Goal: Task Accomplishment & Management: Manage account settings

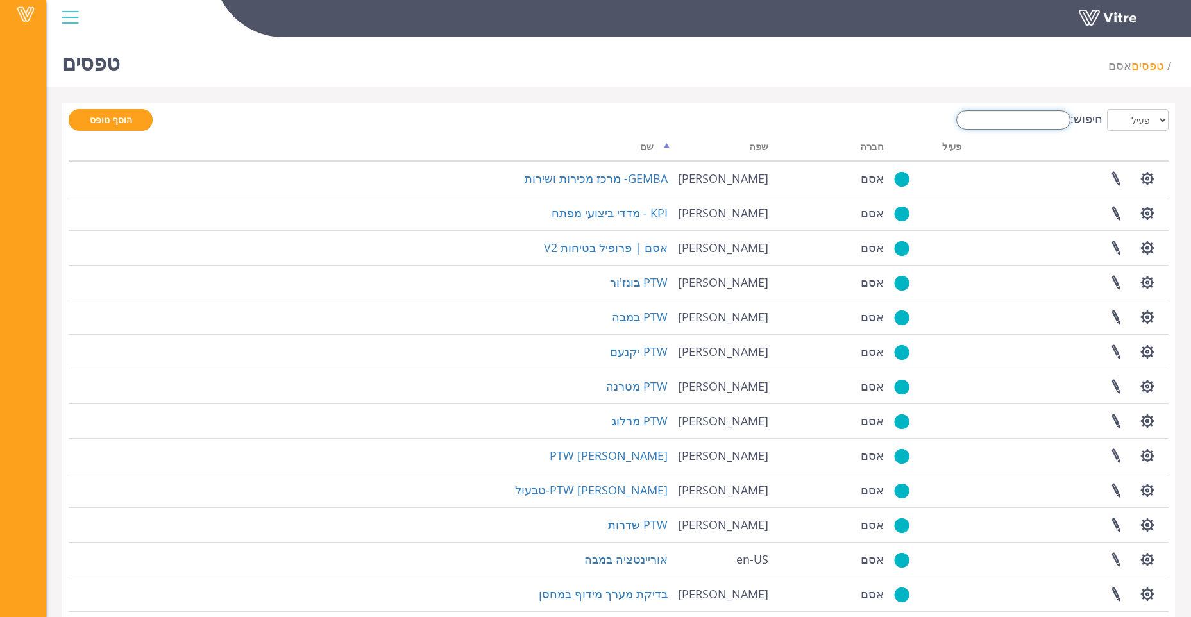
click at [1046, 123] on input "חיפוש:" at bounding box center [1013, 119] width 114 height 19
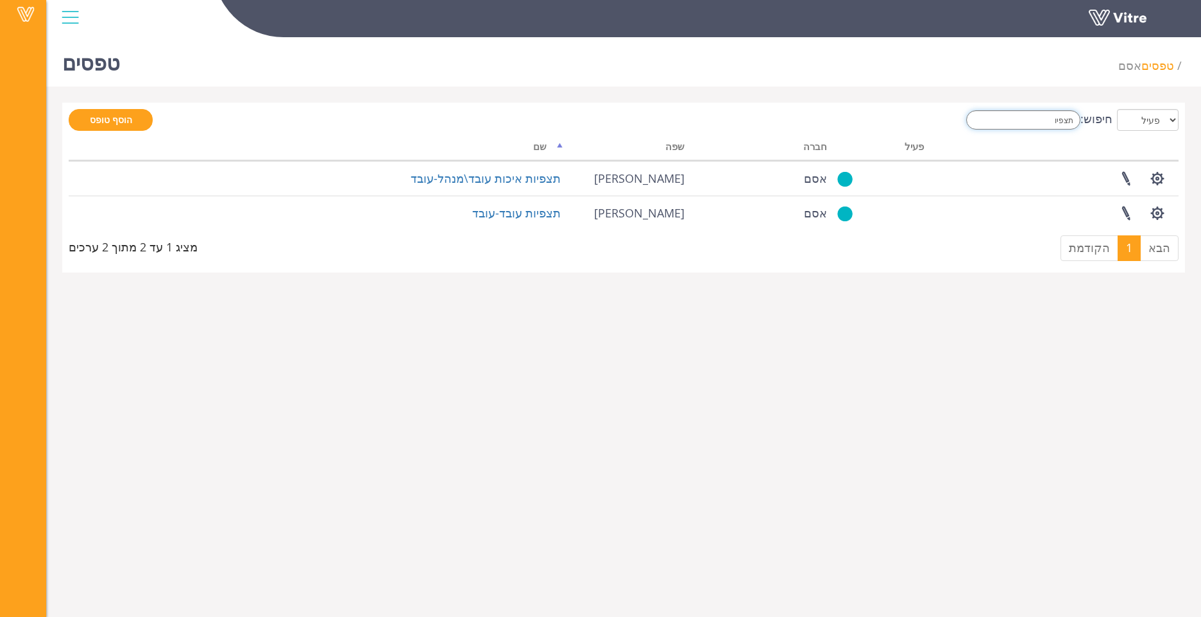
drag, startPoint x: 1062, startPoint y: 123, endPoint x: 1149, endPoint y: 108, distance: 87.8
click at [1146, 106] on div "הוסף טופס חיפוש: תצפיו כל פעיל לא פעיל עיבוד... שם שפה חברה פעיל תצפיות איכות ע…" at bounding box center [623, 188] width 1122 height 170
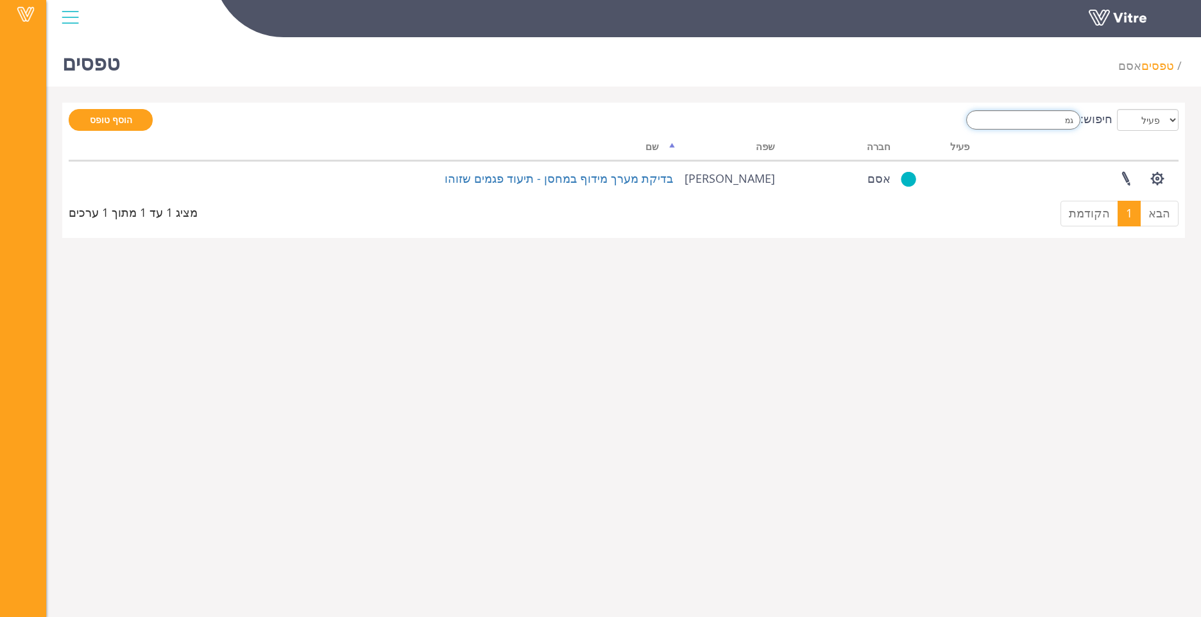
type input "ג"
click at [729, 254] on html "Vitre טפסים אסם טפסים הוסף טופס חיפוש: כל פעיל לא פעיל עיבוד... שם שפה חברה פעי…" at bounding box center [600, 127] width 1201 height 254
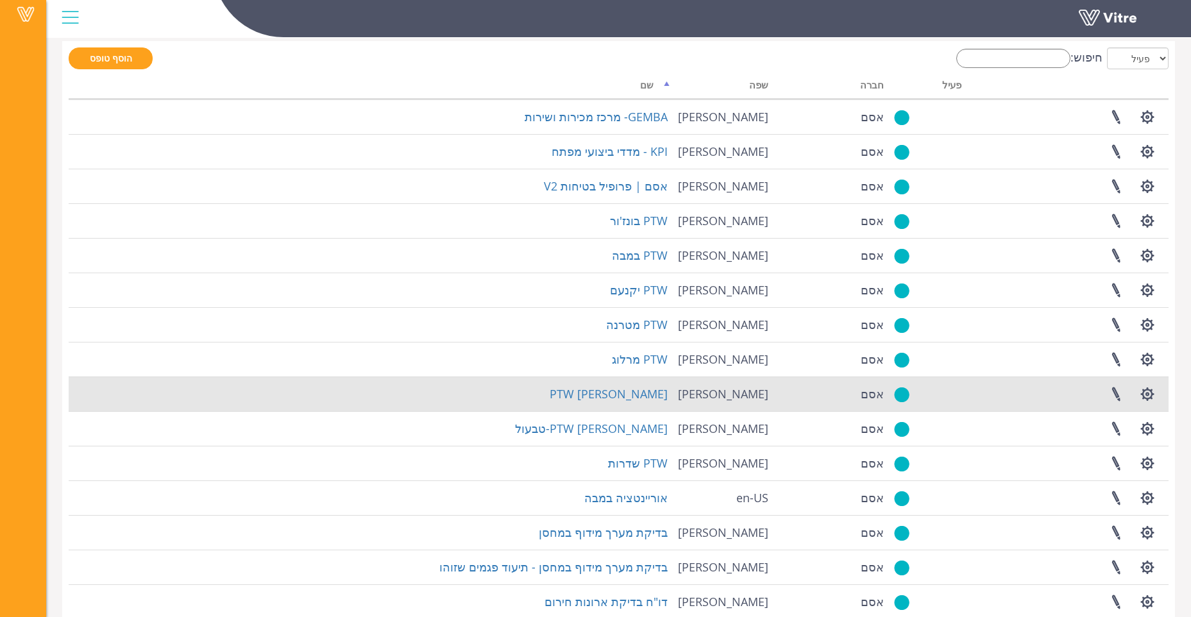
scroll to position [122, 0]
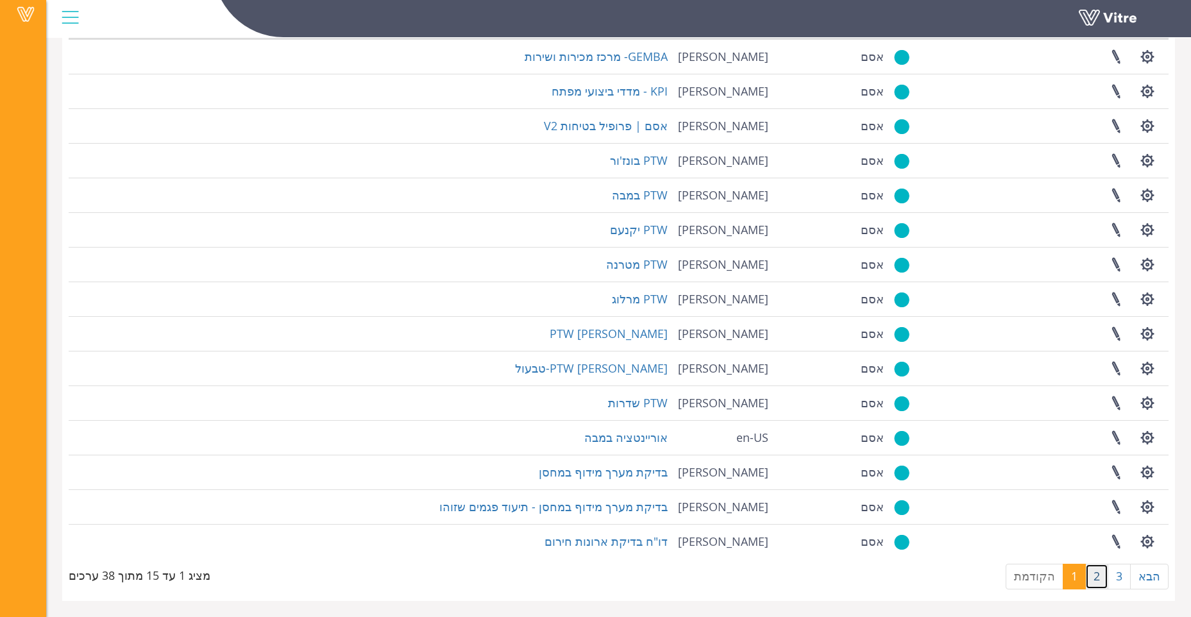
click at [1097, 573] on link "2" at bounding box center [1096, 577] width 23 height 26
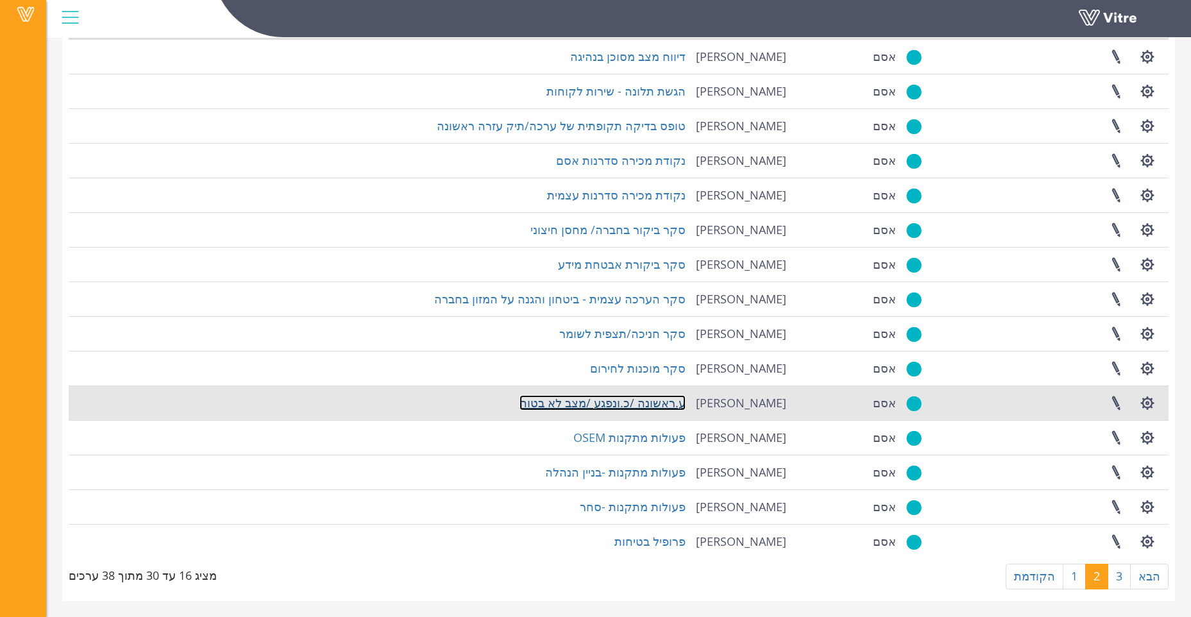
click at [665, 403] on link "ע.ראשונה /כ.ונפגע /מצב לא בטוח" at bounding box center [603, 402] width 166 height 15
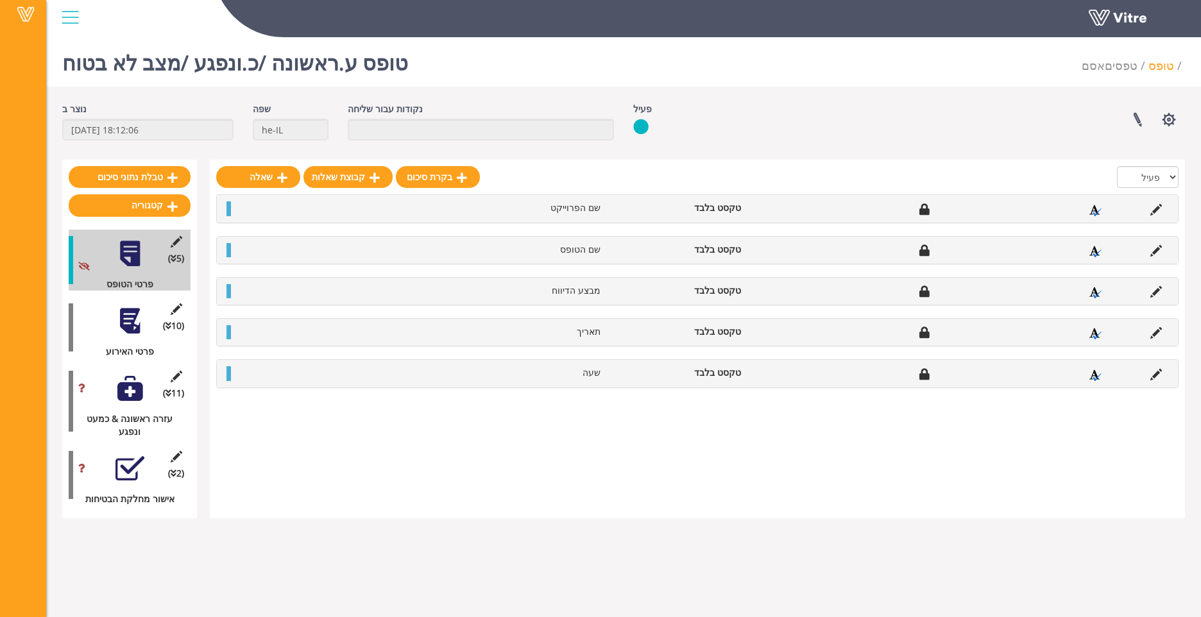
click at [1161, 65] on li "טופס" at bounding box center [1166, 66] width 37 height 17
click at [62, 20] on div at bounding box center [70, 17] width 29 height 35
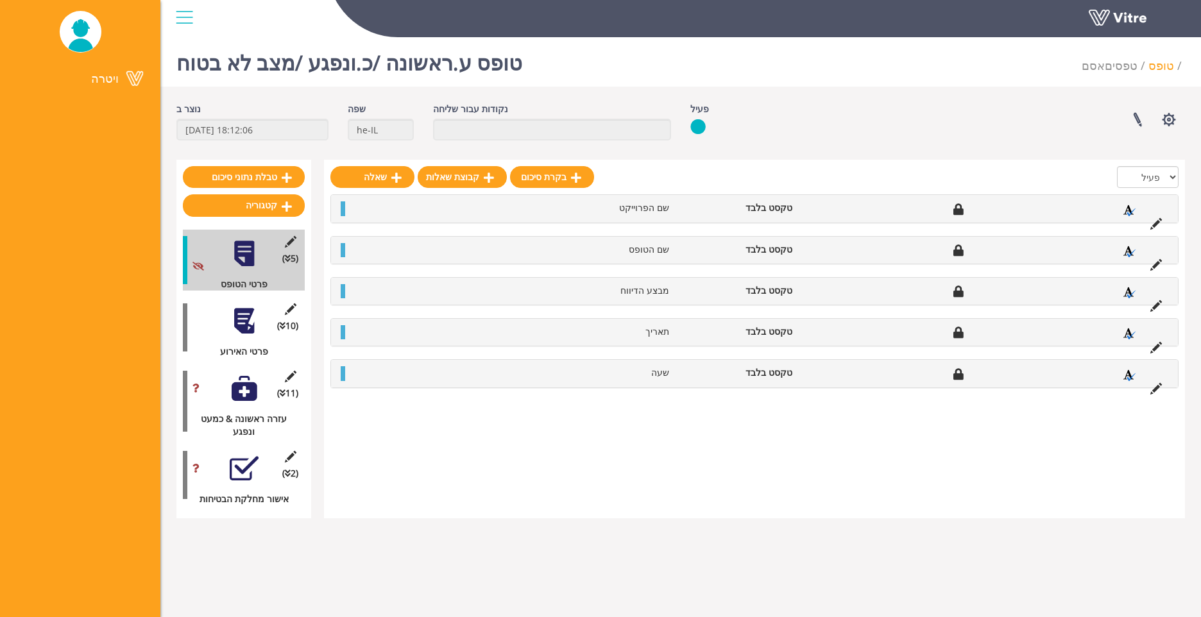
click at [189, 19] on div at bounding box center [184, 17] width 29 height 35
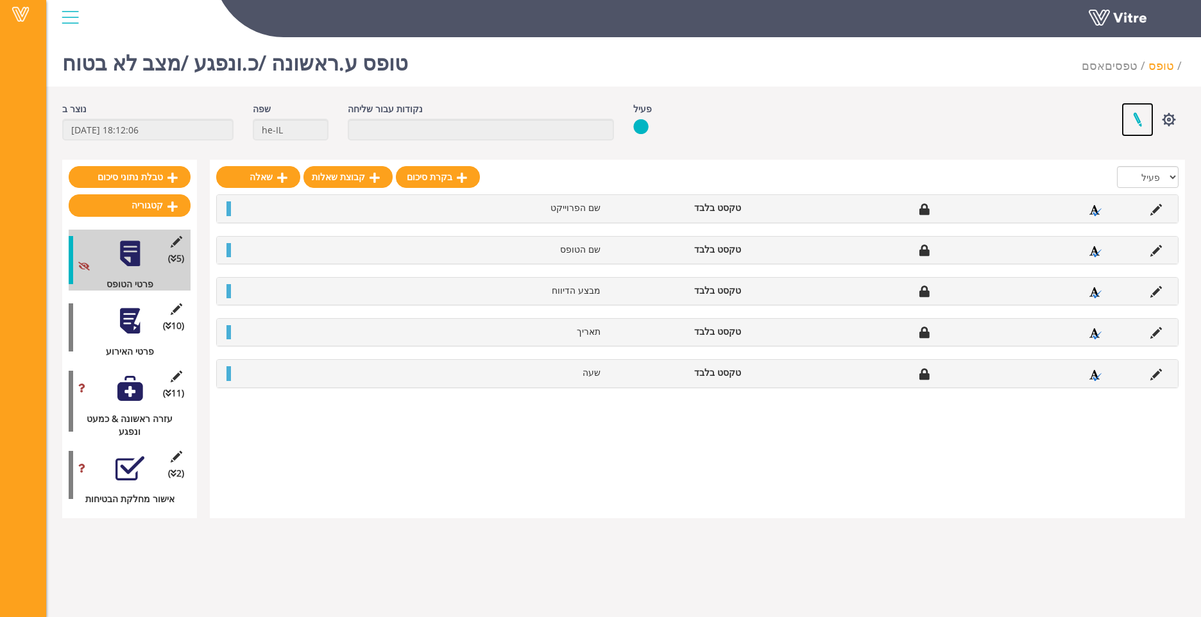
click at [1132, 119] on link at bounding box center [1137, 120] width 32 height 34
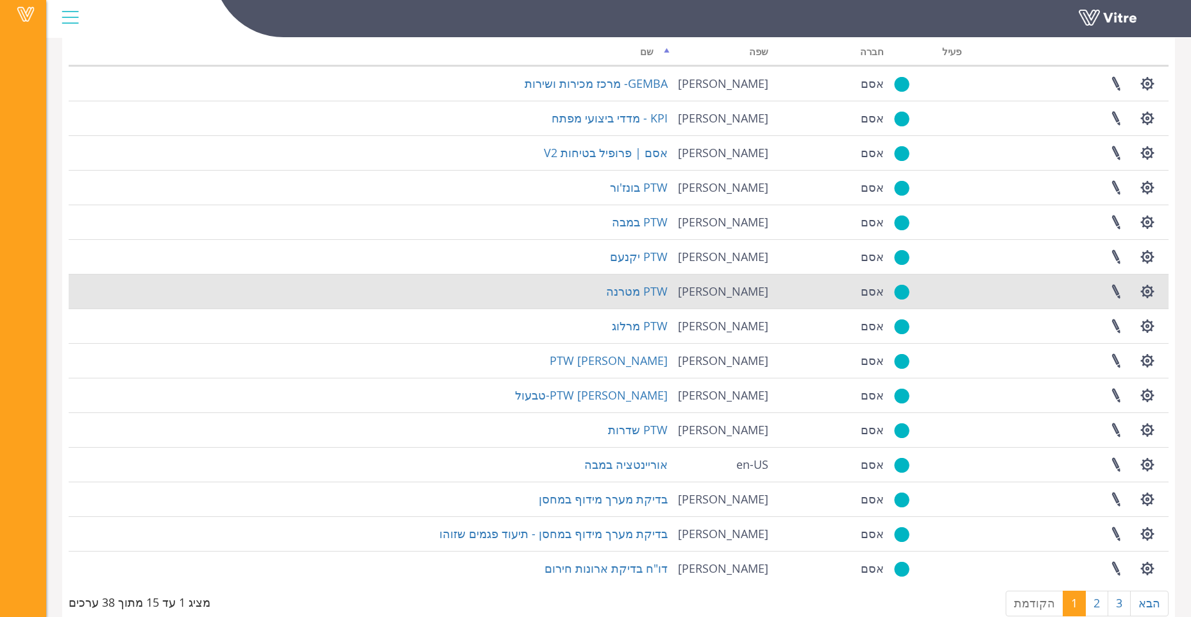
scroll to position [122, 0]
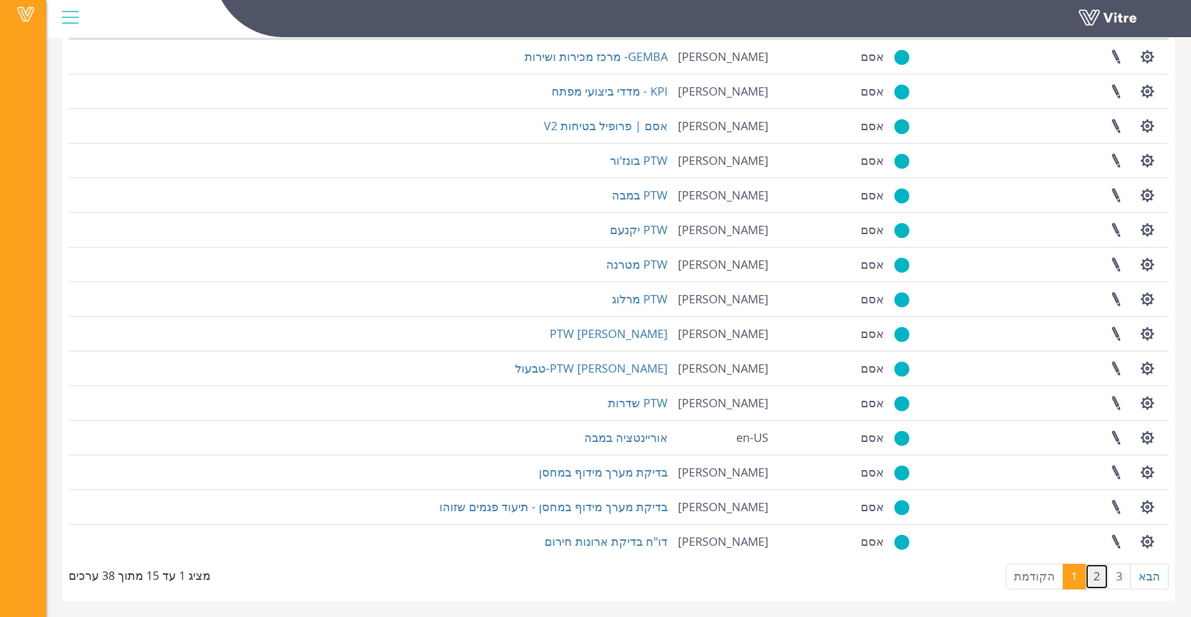
click at [1088, 576] on link "2" at bounding box center [1096, 577] width 23 height 26
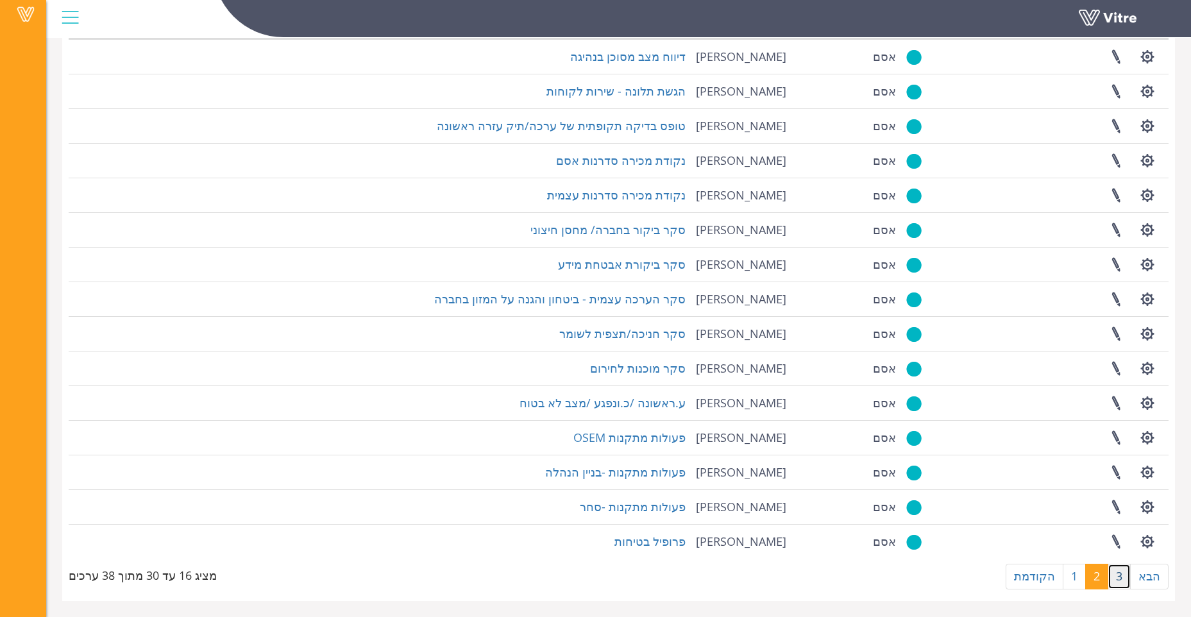
click at [1119, 568] on link "3" at bounding box center [1119, 577] width 23 height 26
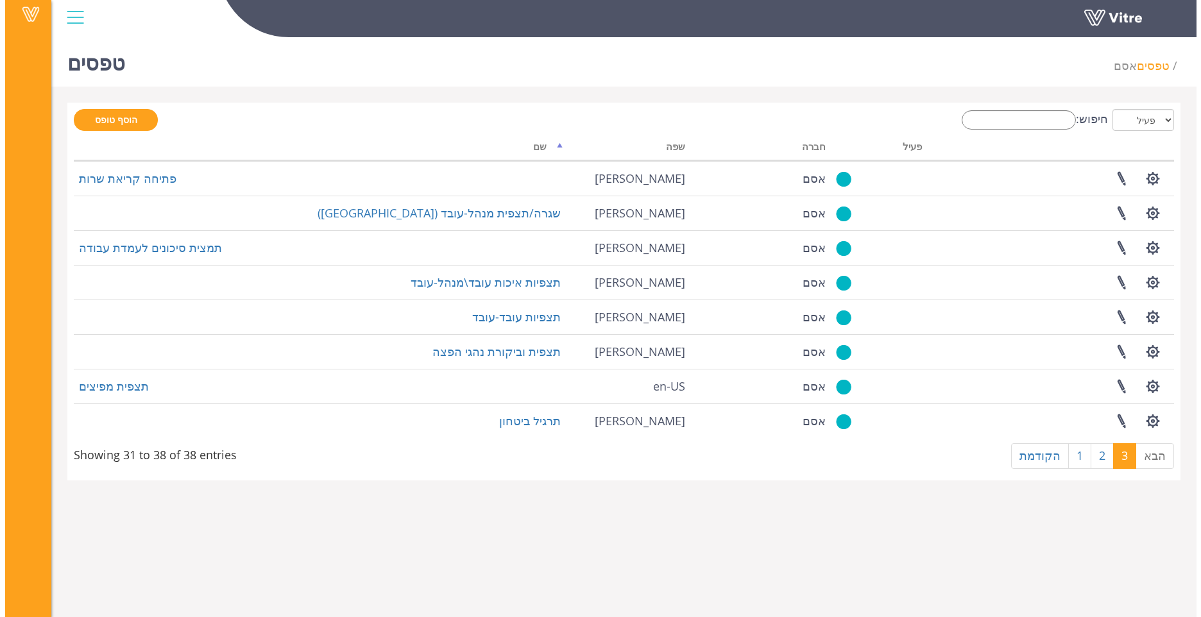
scroll to position [0, 0]
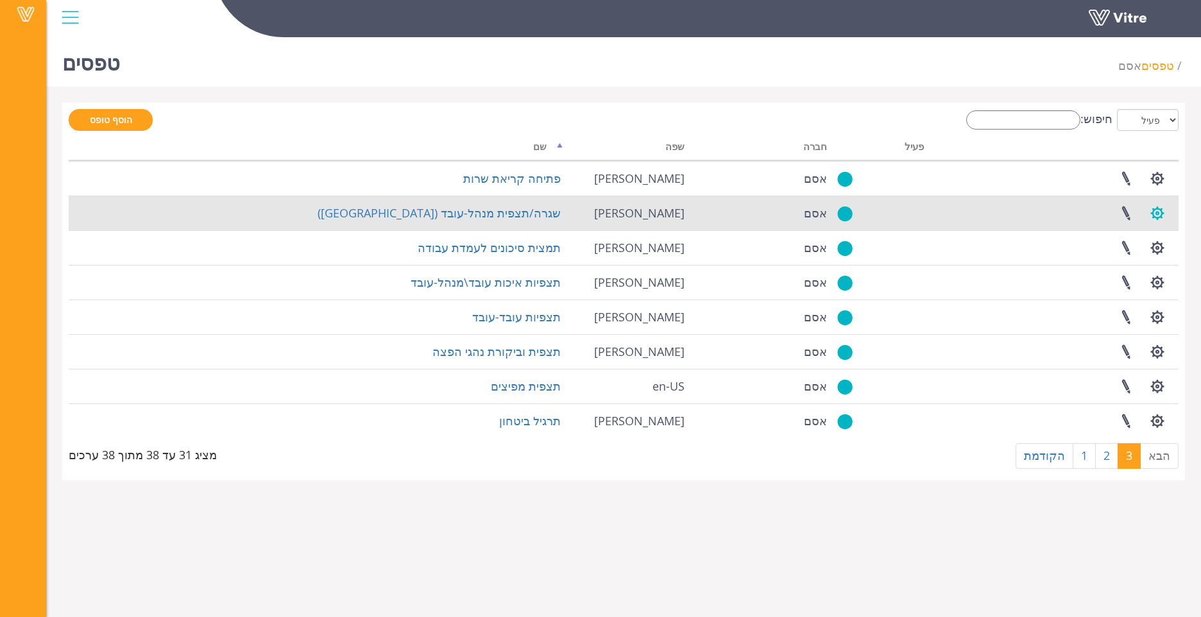
click at [1156, 216] on button "button" at bounding box center [1157, 213] width 32 height 34
click at [1162, 258] on link "הגדרת משתמשים" at bounding box center [1112, 260] width 121 height 17
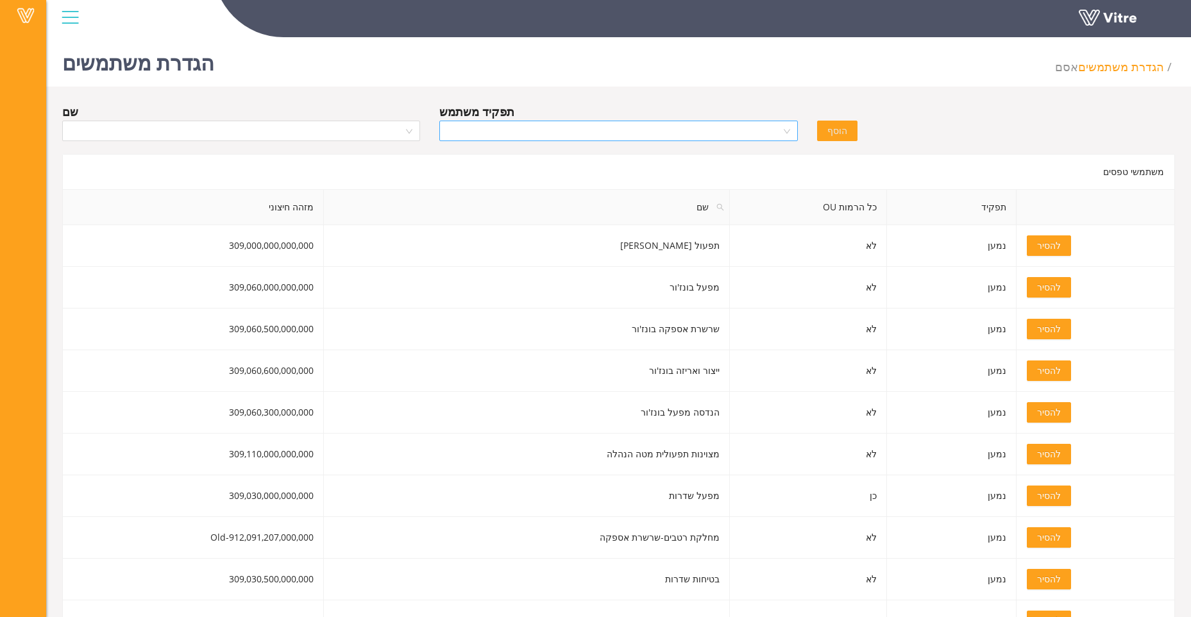
click at [630, 139] on input "search" at bounding box center [614, 130] width 334 height 19
click at [778, 174] on div "נמען" at bounding box center [618, 177] width 343 height 14
click at [344, 129] on input "search" at bounding box center [237, 130] width 334 height 19
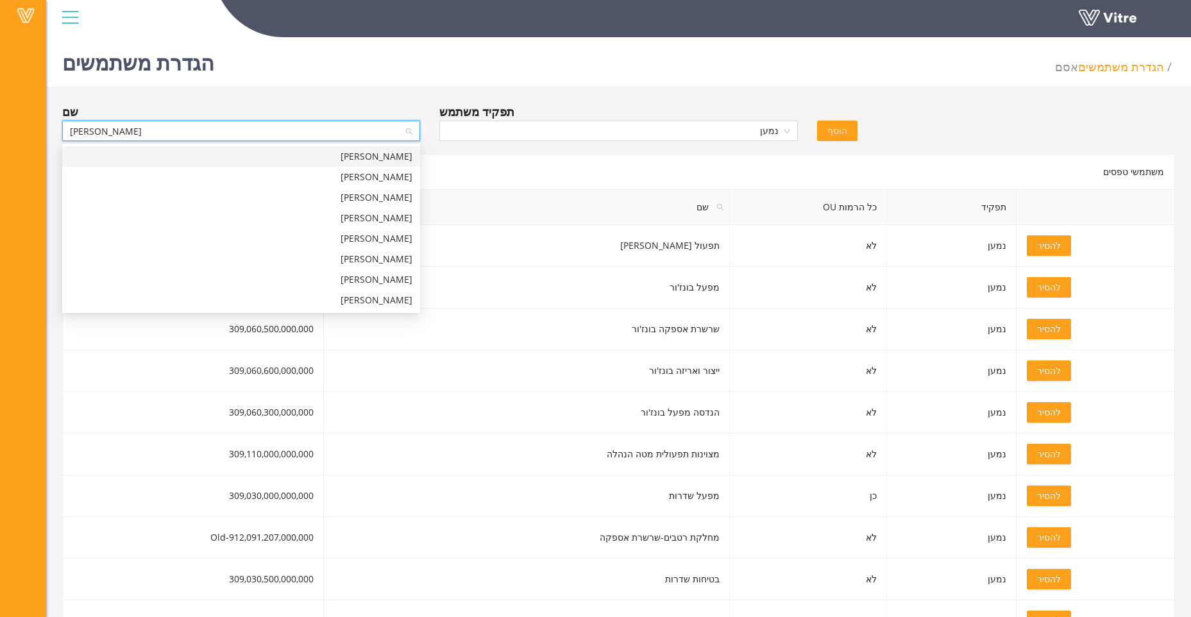
type input "דניס"
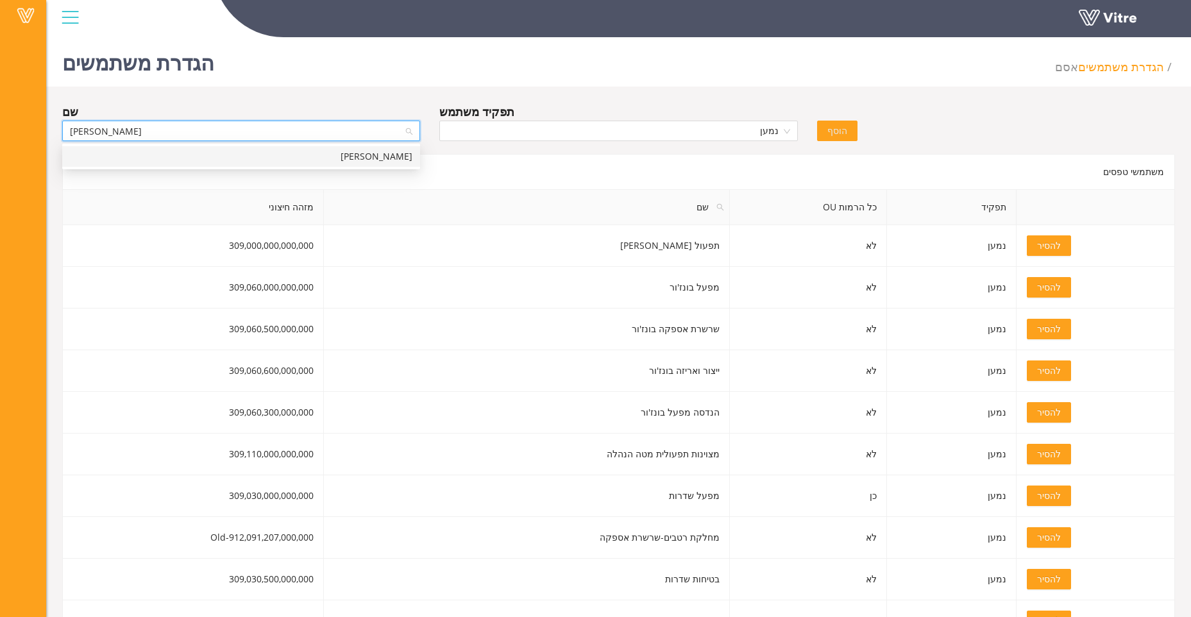
click at [375, 155] on div "דניס מוסייצ'וק" at bounding box center [241, 156] width 343 height 14
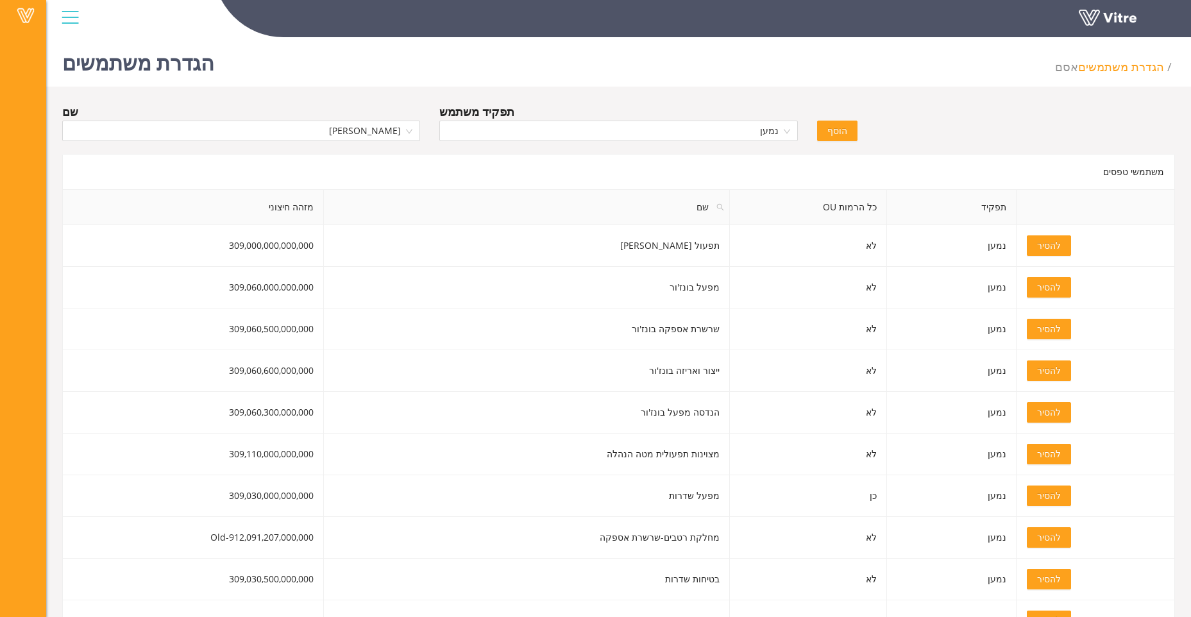
click at [839, 126] on span "הוסף" at bounding box center [837, 131] width 20 height 14
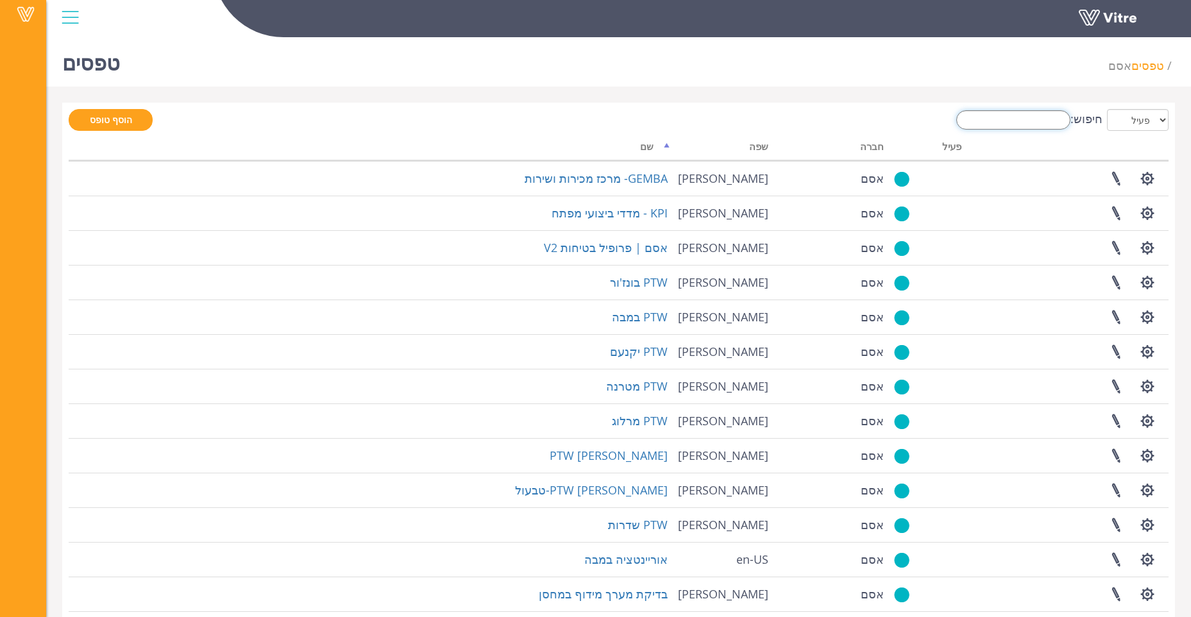
click at [1004, 118] on input "חיפוש:" at bounding box center [1013, 119] width 114 height 19
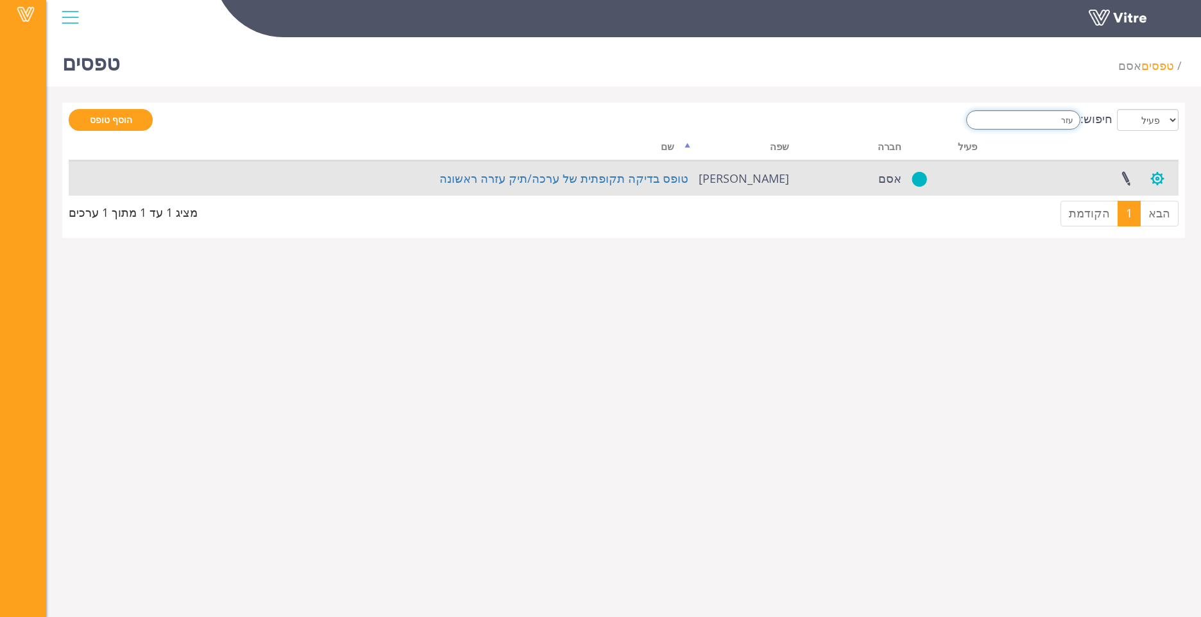
type input "עזר"
click at [1157, 176] on button "button" at bounding box center [1157, 179] width 32 height 34
click at [1142, 224] on link "הגדרת משתמשים" at bounding box center [1112, 225] width 121 height 17
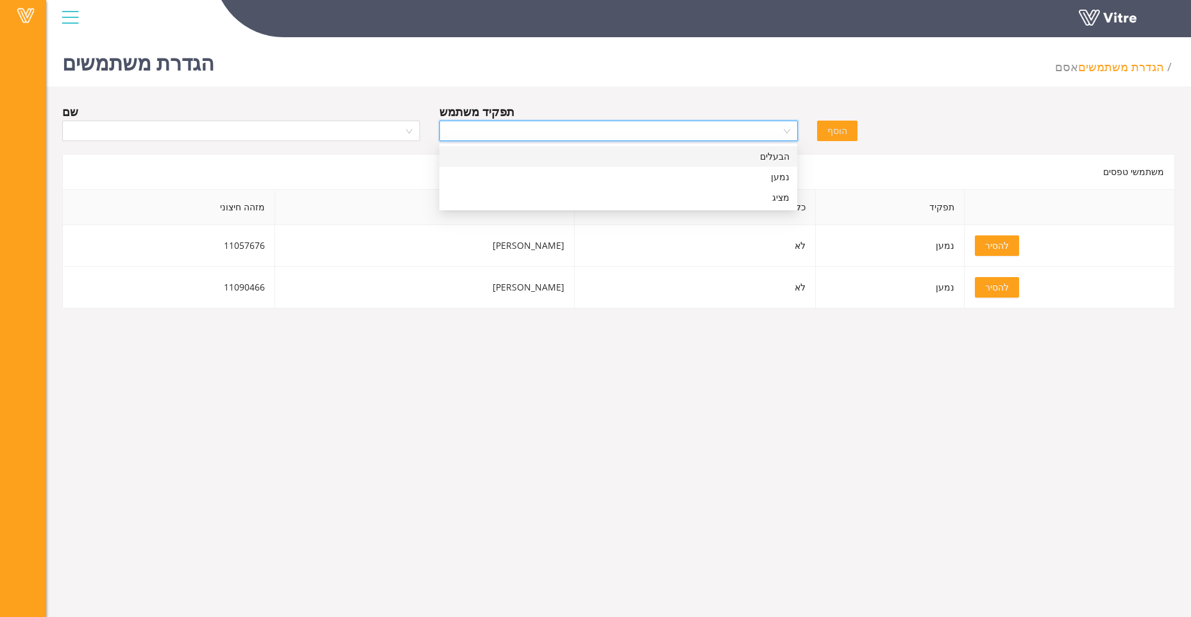
click at [690, 135] on input "search" at bounding box center [614, 130] width 334 height 19
click at [748, 178] on div "נמען" at bounding box center [618, 177] width 343 height 14
click at [283, 133] on input "search" at bounding box center [237, 130] width 334 height 19
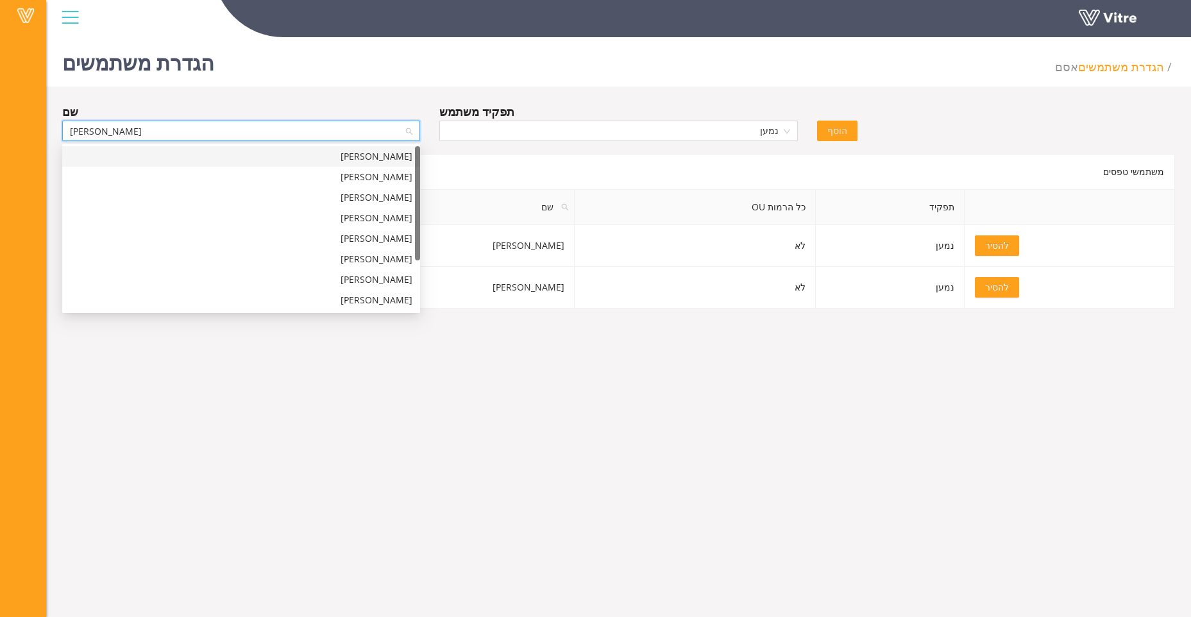
type input "דניס"
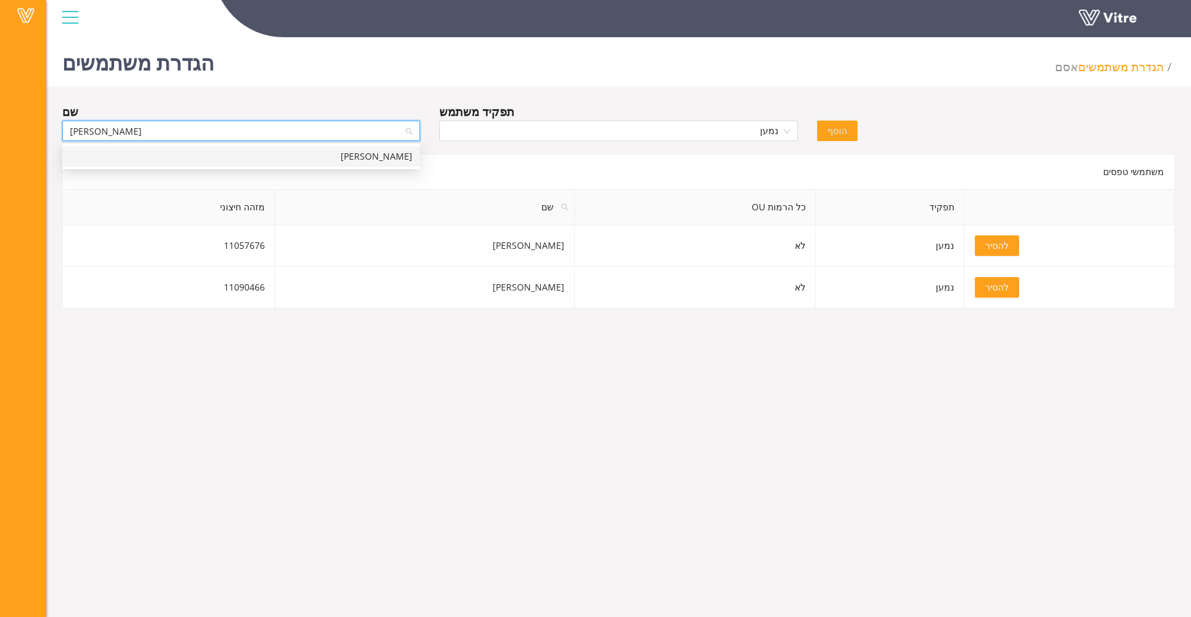
click at [385, 156] on div "דניס מוסייצ'וק" at bounding box center [241, 156] width 343 height 14
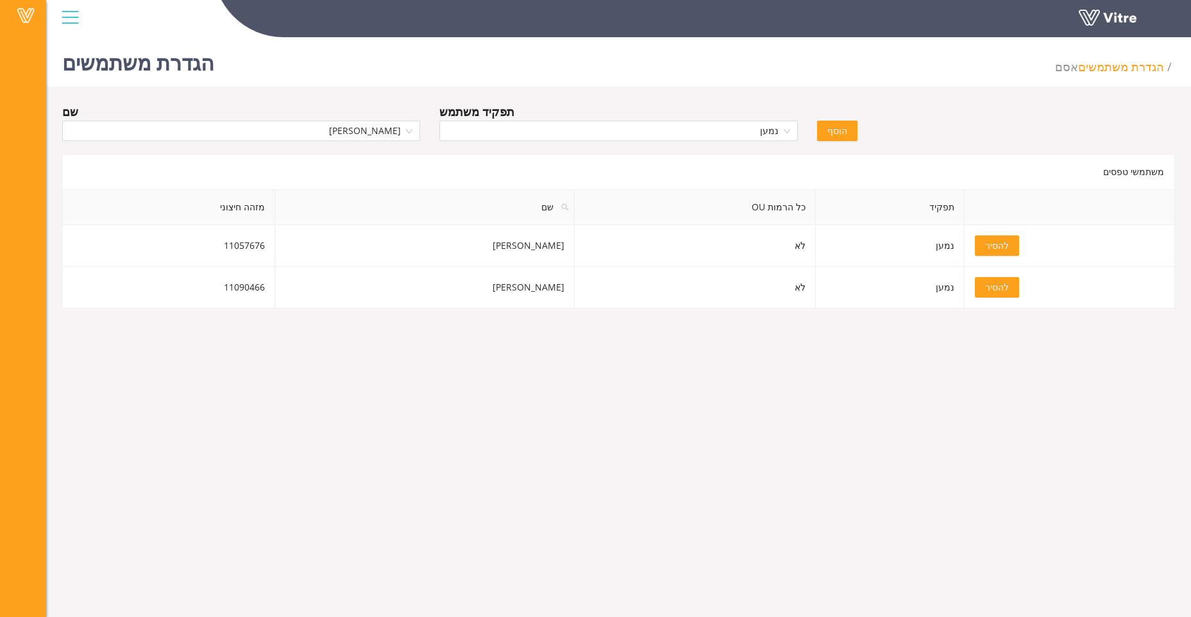
click at [847, 128] on button "הוסף" at bounding box center [837, 131] width 40 height 21
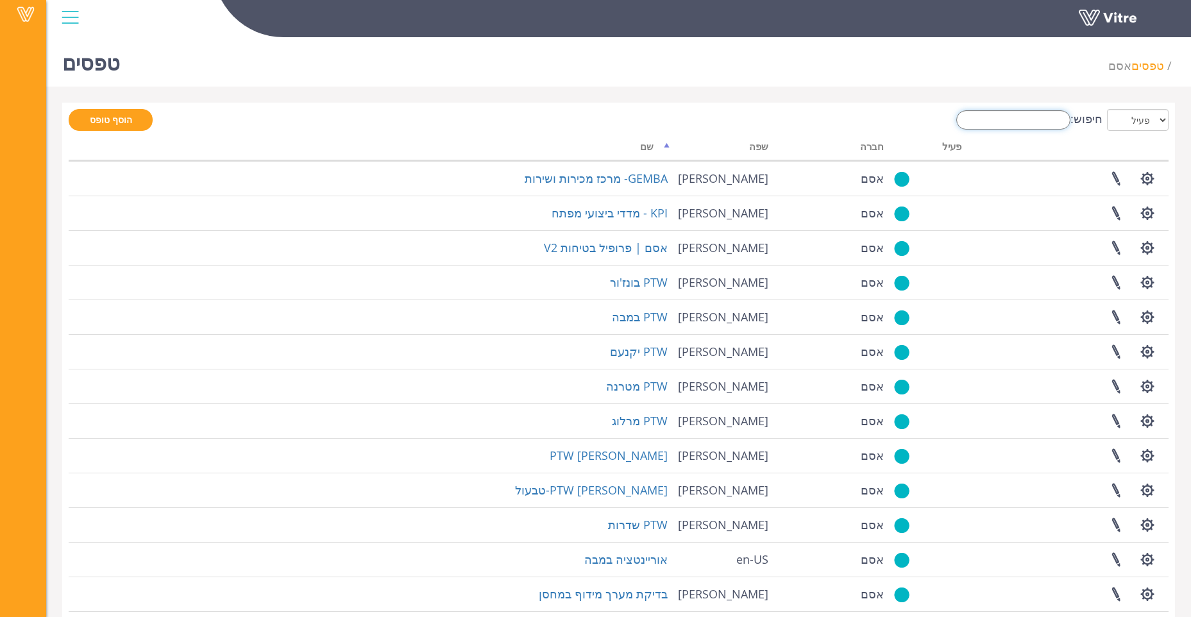
click at [1040, 114] on input "חיפוש:" at bounding box center [1013, 119] width 114 height 19
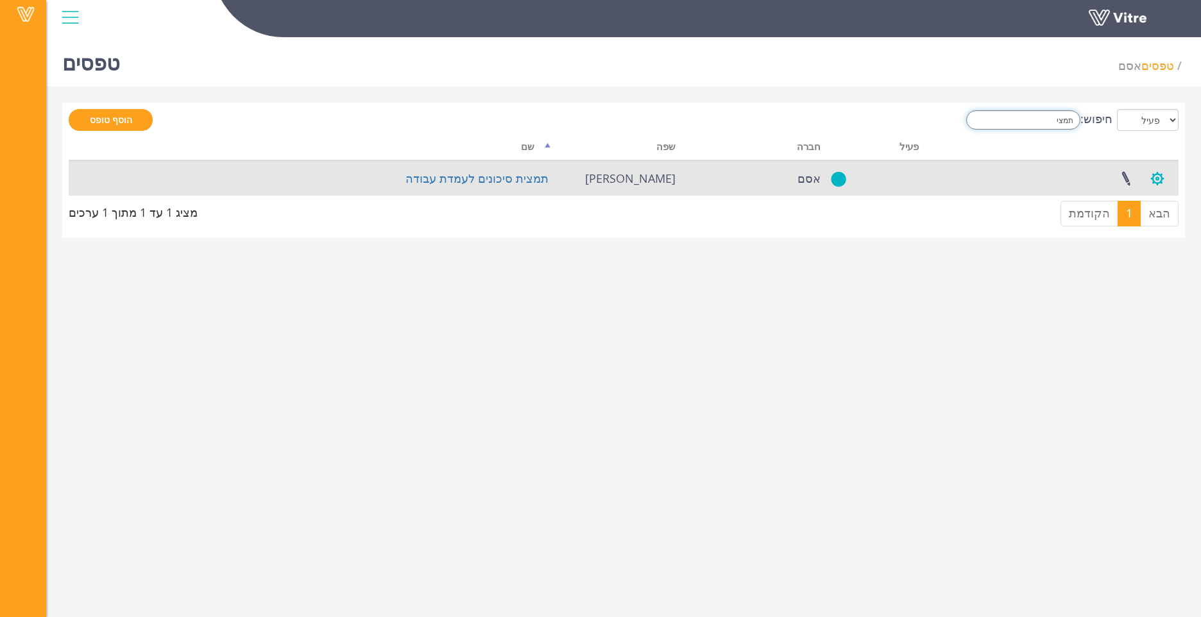
type input "תמצי"
click at [1156, 181] on button "button" at bounding box center [1157, 179] width 32 height 34
click at [1122, 223] on link "הגדרת משתמשים" at bounding box center [1112, 225] width 121 height 17
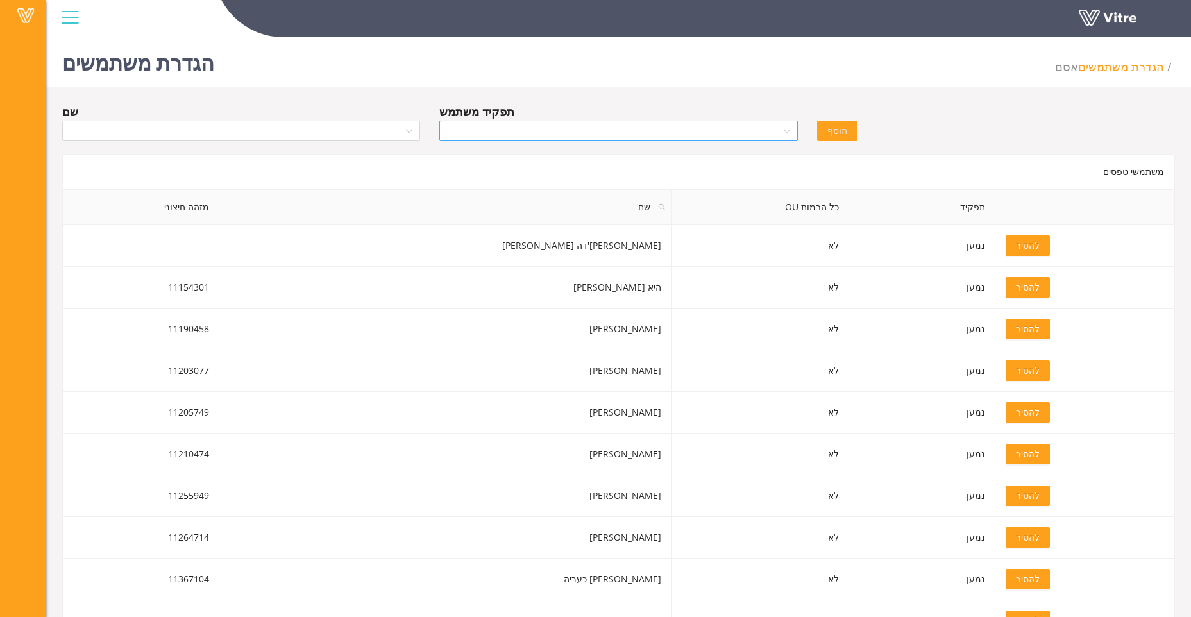
click at [693, 126] on input "search" at bounding box center [614, 130] width 334 height 19
click at [754, 183] on div "נמען" at bounding box center [618, 177] width 343 height 14
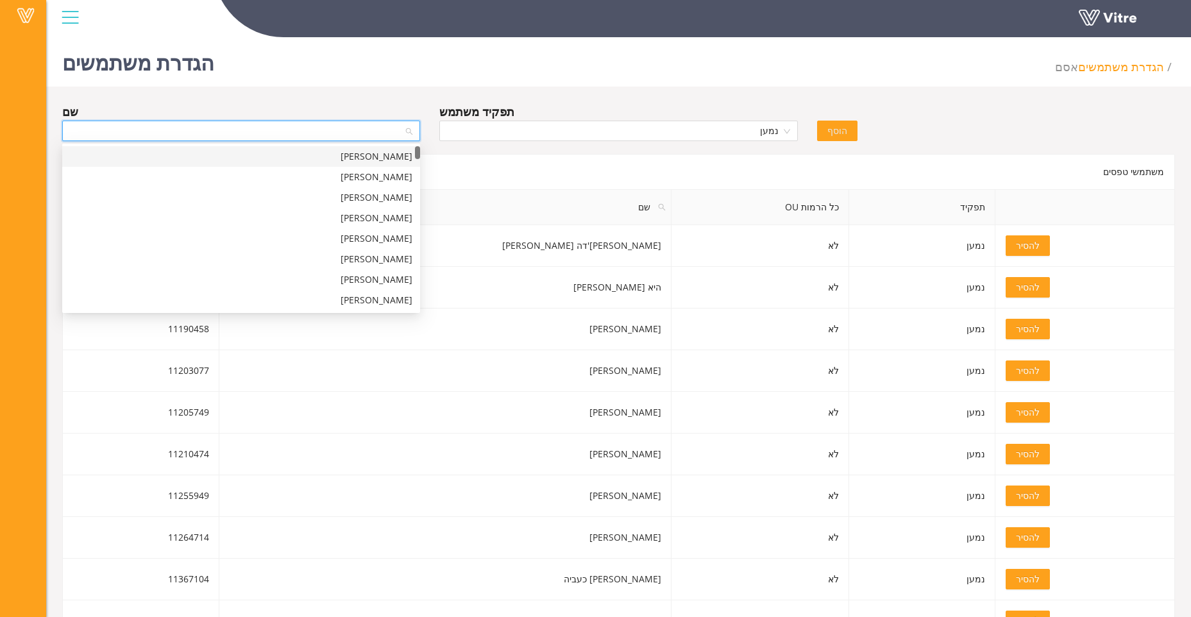
click at [375, 130] on input "search" at bounding box center [237, 130] width 334 height 19
type input "צ"
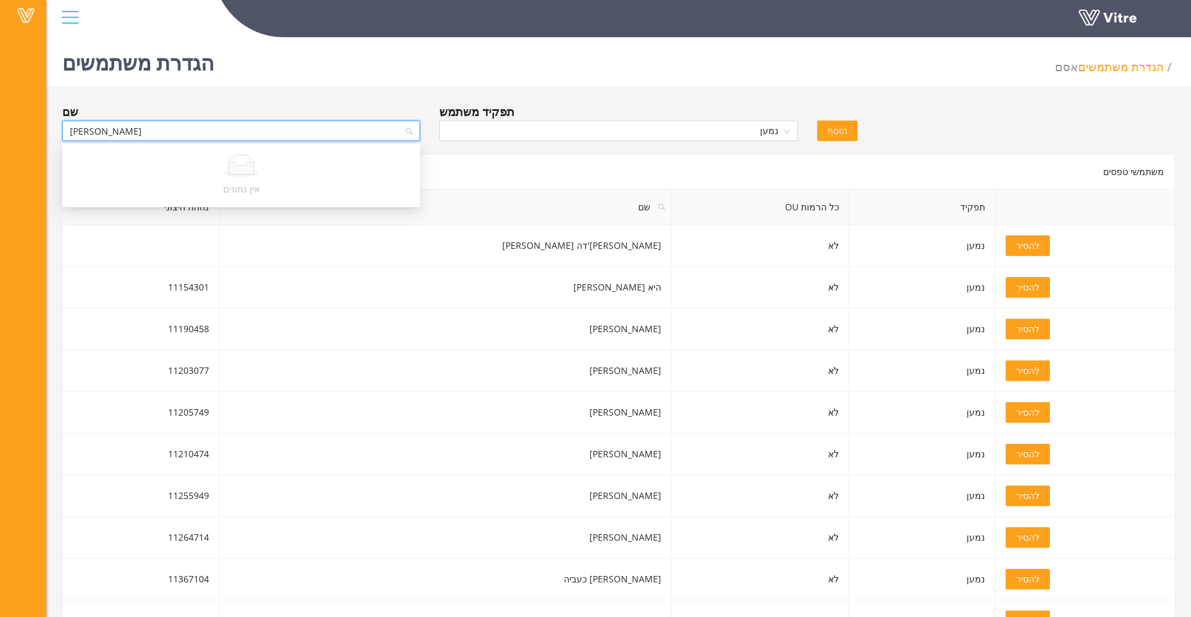
type input "[PERSON_NAME]"
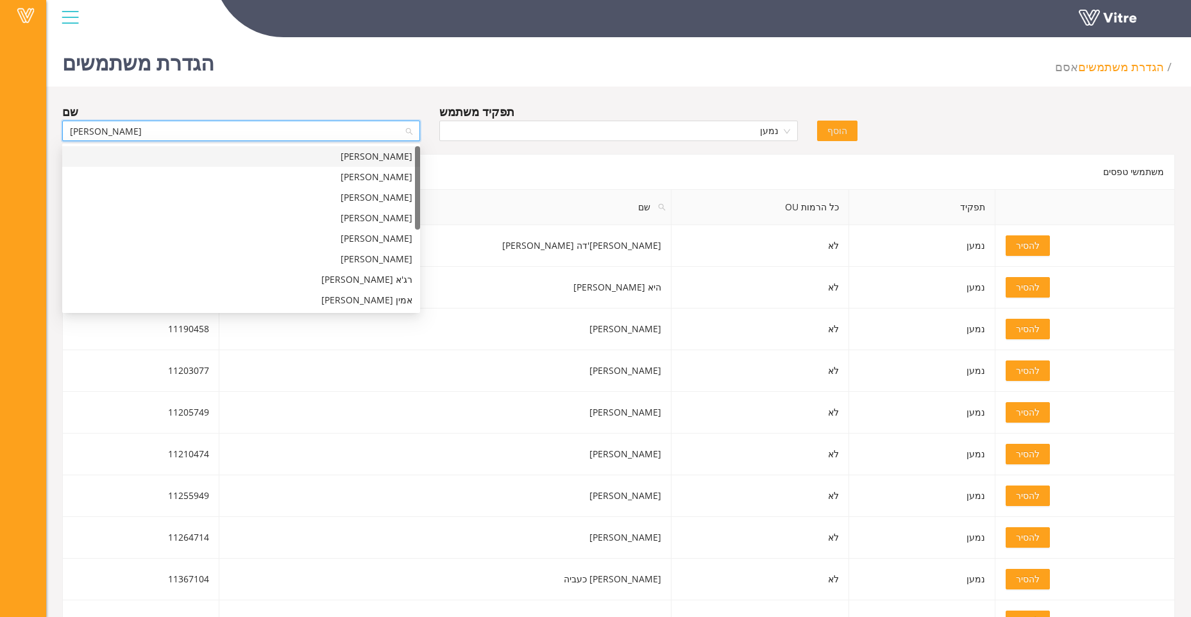
click at [387, 157] on div "[PERSON_NAME]" at bounding box center [241, 156] width 343 height 14
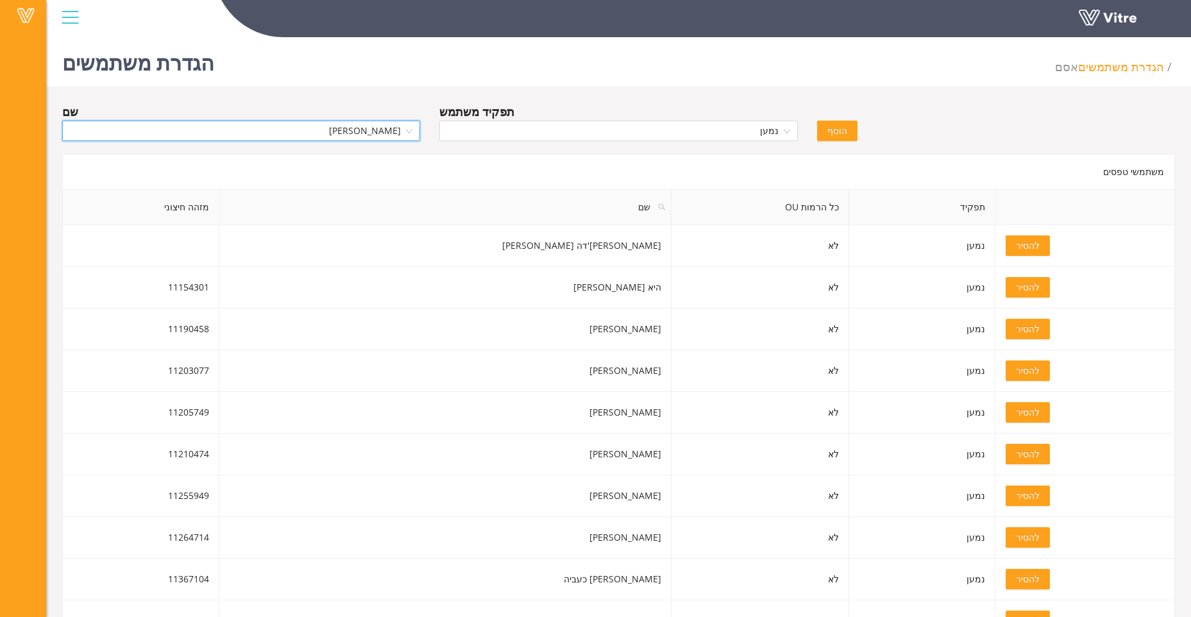
click at [847, 131] on button "הוסף" at bounding box center [837, 131] width 40 height 21
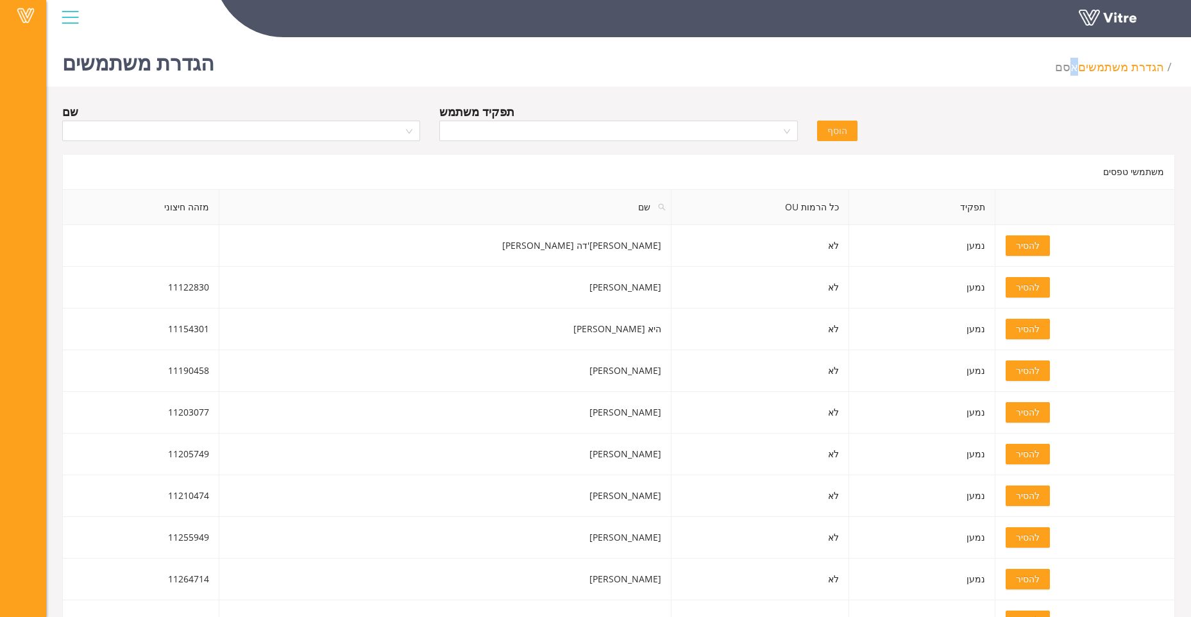
drag, startPoint x: 1060, startPoint y: 67, endPoint x: 1076, endPoint y: 70, distance: 15.7
click at [1076, 70] on div "הגדרת משתמשים אסם הגדרת משתמשים" at bounding box center [618, 59] width 1145 height 55
drag, startPoint x: 1076, startPoint y: 70, endPoint x: 1054, endPoint y: 89, distance: 28.2
click at [1053, 70] on div "הגדרת משתמשים אסם הגדרת משתמשים" at bounding box center [618, 59] width 1145 height 55
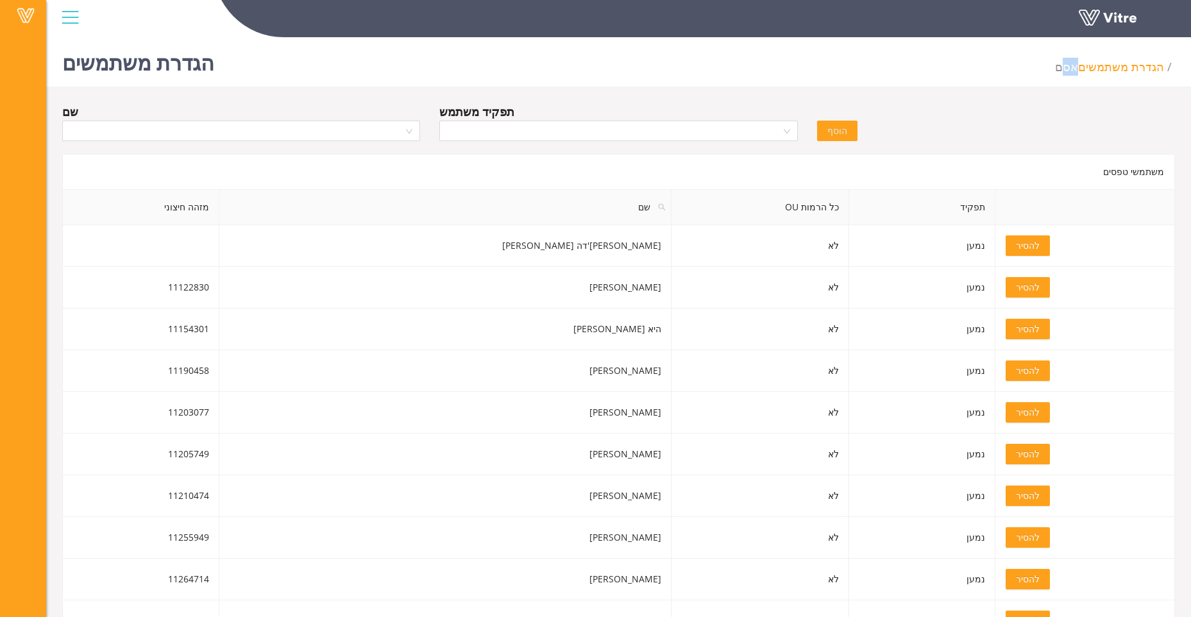
drag, startPoint x: 1062, startPoint y: 69, endPoint x: 1071, endPoint y: 69, distance: 9.0
click at [1071, 69] on div "הגדרת משתמשים אסם הגדרת משתמשים" at bounding box center [618, 59] width 1145 height 55
drag, startPoint x: 1071, startPoint y: 69, endPoint x: 1008, endPoint y: 112, distance: 76.1
click at [1008, 112] on div "שם תפקיד משתמש הוסף" at bounding box center [619, 125] width 1132 height 45
